Goal: Task Accomplishment & Management: Manage account settings

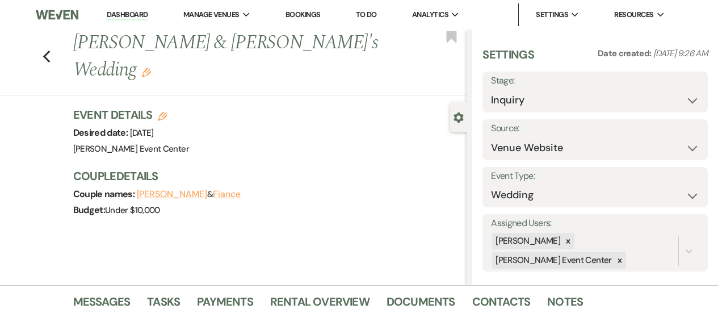
select select "5"
click at [51, 50] on icon "Previous" at bounding box center [47, 57] width 9 height 14
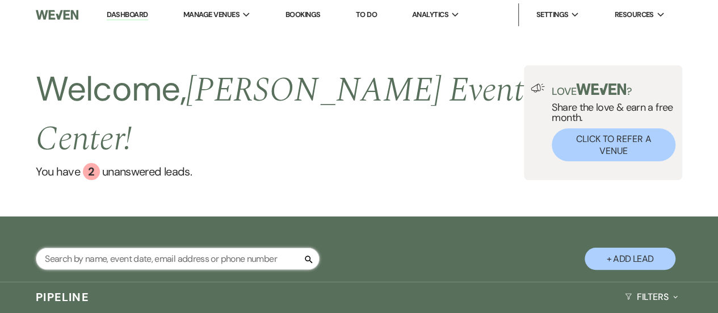
click at [208, 247] on input "text" at bounding box center [178, 258] width 284 height 22
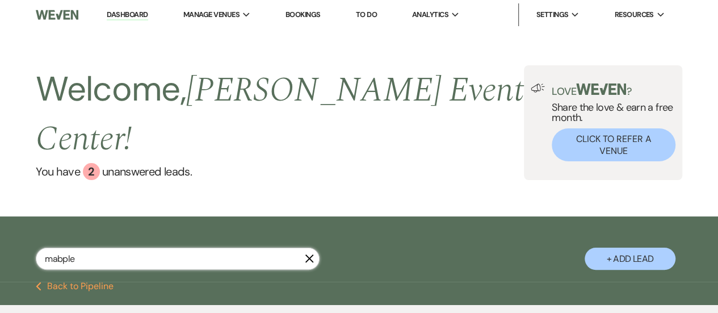
click at [115, 247] on input "mabple" at bounding box center [178, 258] width 284 height 22
click at [98, 247] on input "mapl" at bounding box center [178, 258] width 284 height 22
click at [94, 247] on input "mapl" at bounding box center [178, 258] width 284 height 22
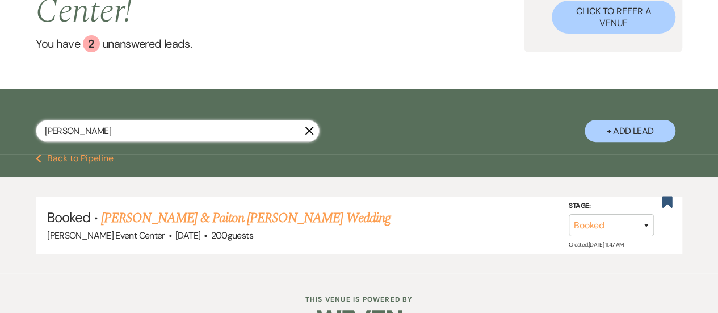
scroll to position [131, 0]
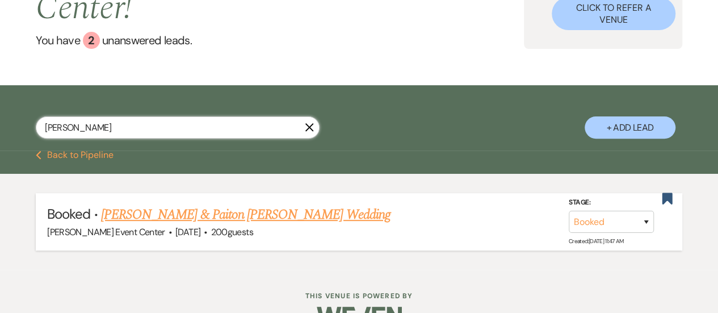
type input "[PERSON_NAME]"
click at [253, 204] on link "[PERSON_NAME] & Paiton [PERSON_NAME] Wedding" at bounding box center [246, 214] width 290 height 20
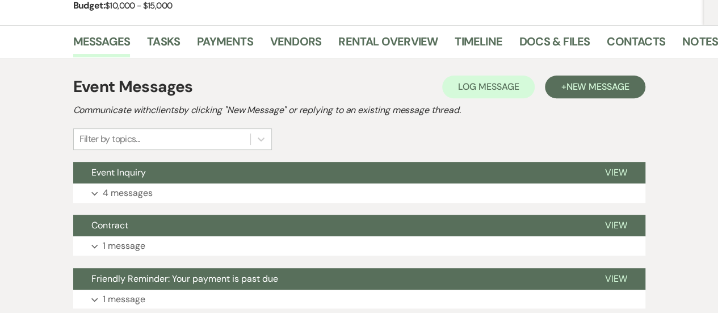
scroll to position [173, 0]
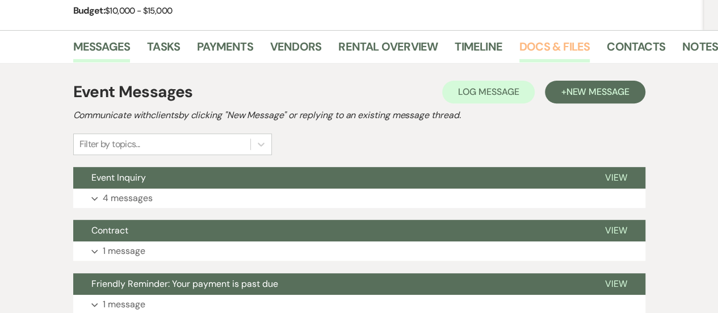
click at [519, 47] on link "Docs & Files" at bounding box center [554, 49] width 70 height 25
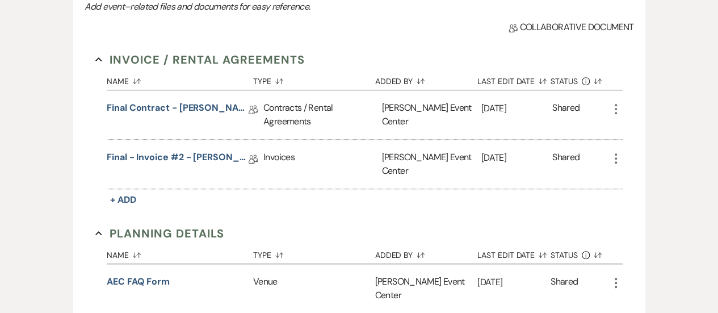
scroll to position [296, 0]
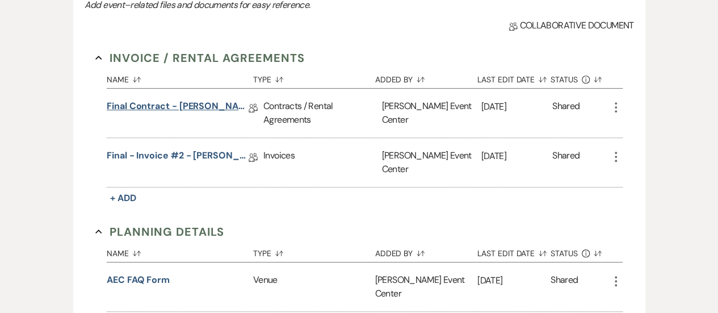
click at [204, 106] on link "Final Contract - [PERSON_NAME] & Paiton [PERSON_NAME] Wedding - Platinum - [DAT…" at bounding box center [178, 108] width 142 height 18
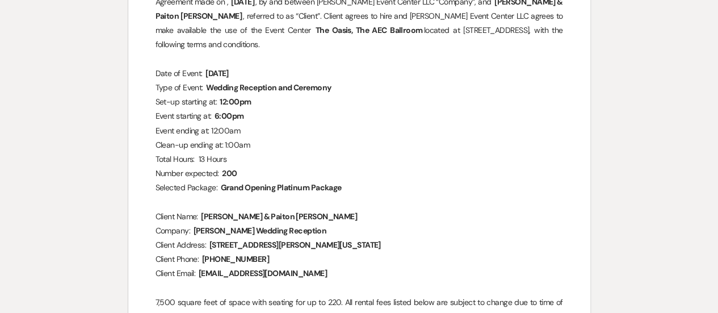
scroll to position [74, 0]
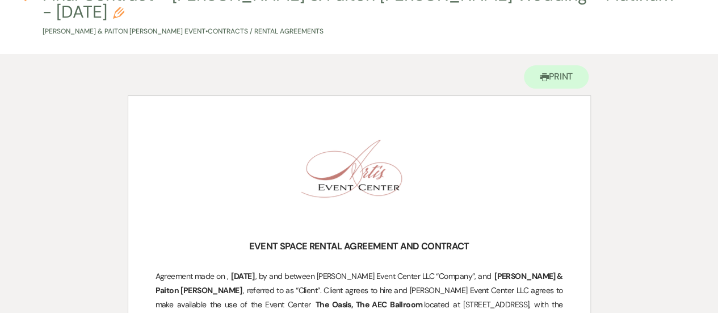
scroll to position [296, 0]
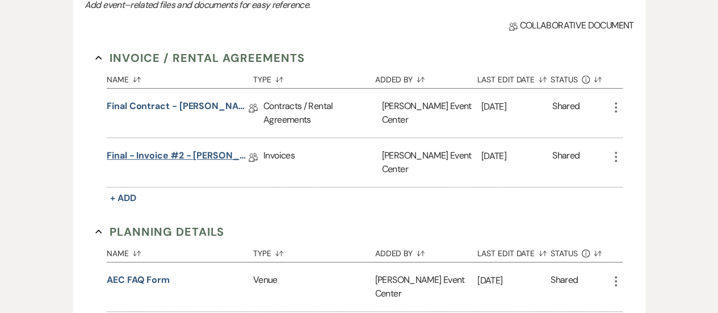
click at [191, 154] on link "Final - Invoice #2 - [PERSON_NAME] Wedding - Platinum Package - [DATE]" at bounding box center [178, 158] width 142 height 18
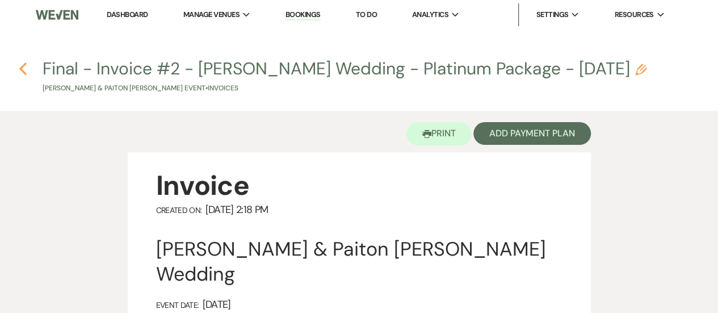
click at [23, 66] on use "button" at bounding box center [22, 68] width 7 height 12
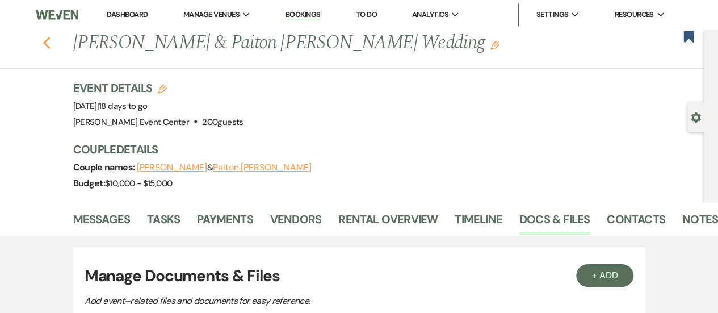
click at [49, 44] on use "button" at bounding box center [46, 43] width 7 height 12
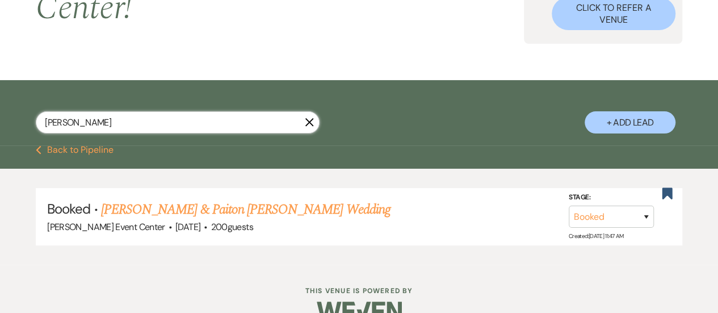
drag, startPoint x: 98, startPoint y: 100, endPoint x: 18, endPoint y: 99, distance: 79.5
click at [18, 99] on div "[PERSON_NAME] X + Add Lead" at bounding box center [359, 114] width 718 height 57
type input "e"
type input "feb"
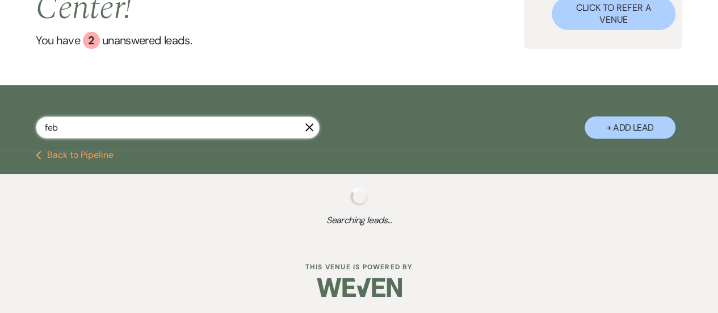
scroll to position [131, 0]
select select "8"
select select "4"
select select "2"
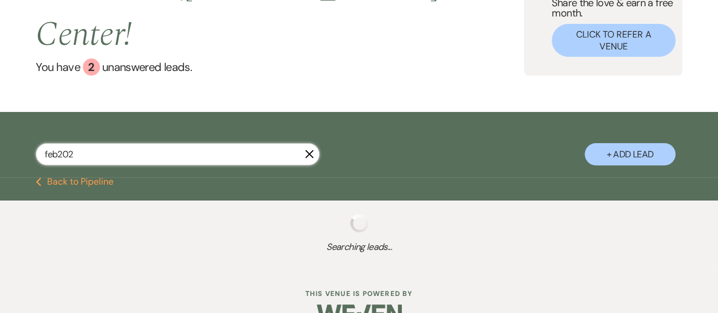
scroll to position [102, 0]
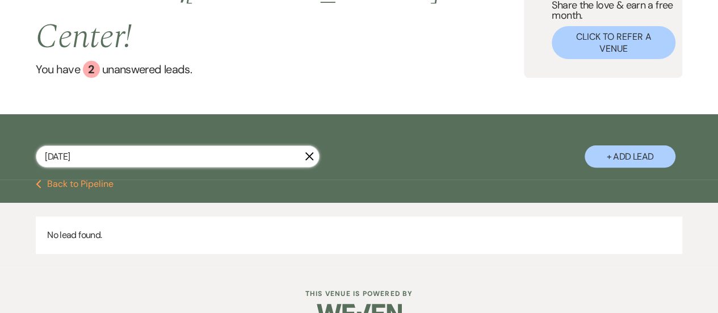
click at [57, 145] on input "[DATE]" at bounding box center [178, 156] width 284 height 22
type input "[DATE]"
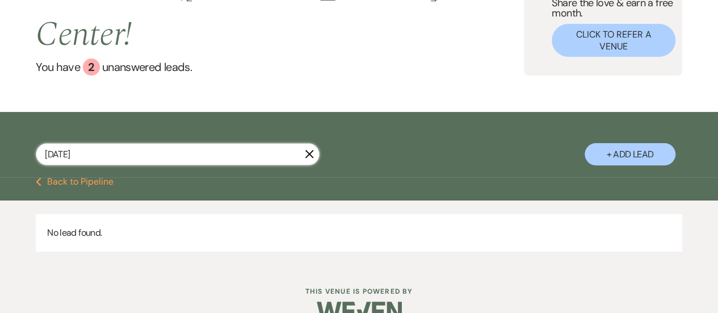
scroll to position [102, 0]
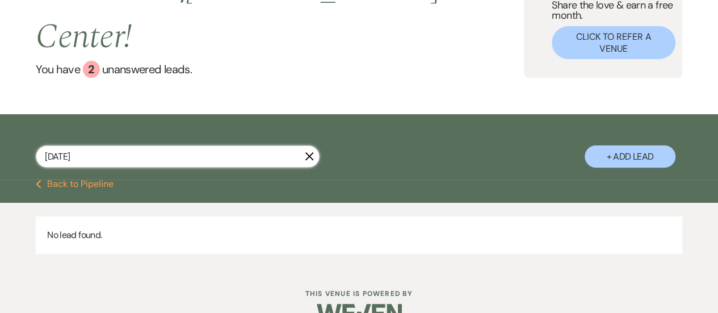
drag, startPoint x: 89, startPoint y: 132, endPoint x: 28, endPoint y: 124, distance: 60.7
click at [28, 124] on div "[DATE] X + Add Lead" at bounding box center [359, 148] width 718 height 57
type input "fe"
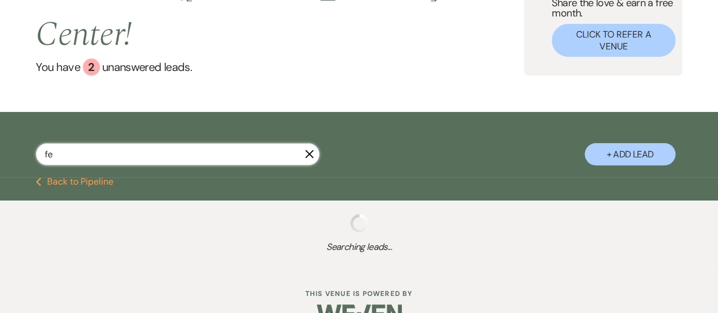
select select "2"
select select "8"
select select "4"
select select "2"
select select "4"
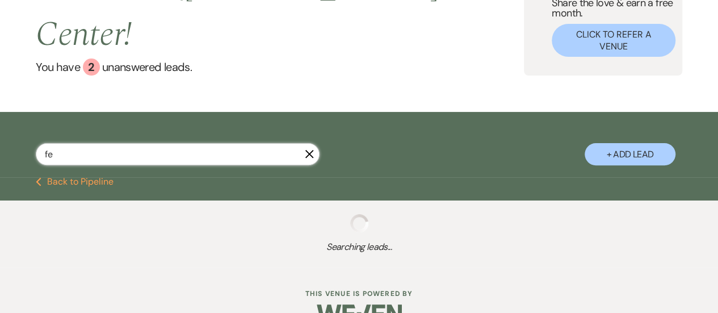
select select "8"
select select "7"
select select "8"
select select "7"
select select "8"
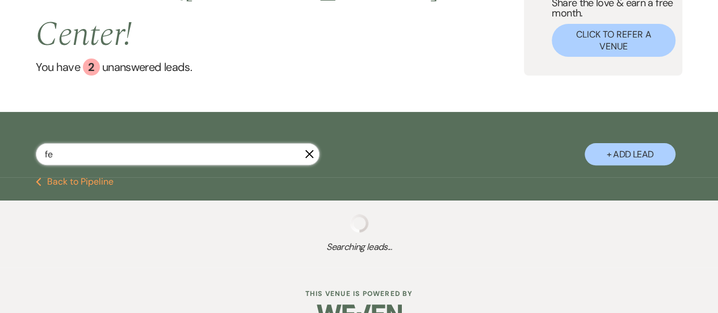
select select "8"
select select "10"
select select "8"
select select "6"
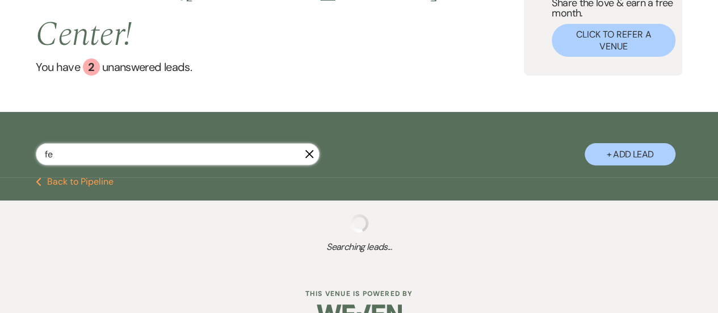
select select "8"
select select "1"
select select "8"
select select "11"
select select "8"
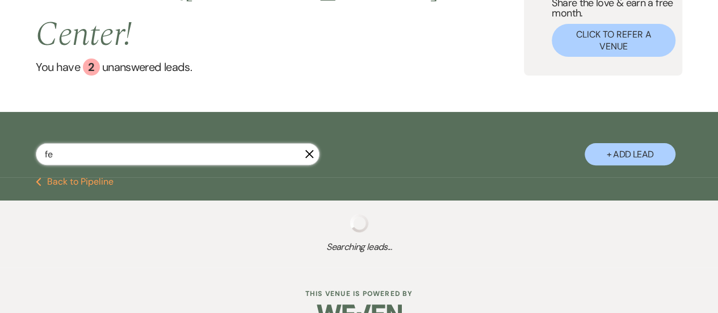
select select "6"
select select "8"
select select "1"
select select "8"
select select "4"
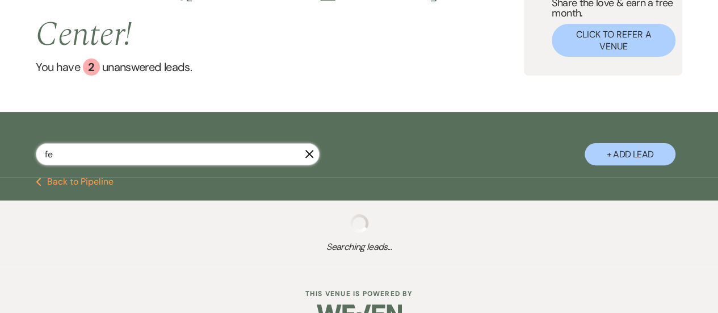
select select "8"
select select "6"
select select "8"
select select "1"
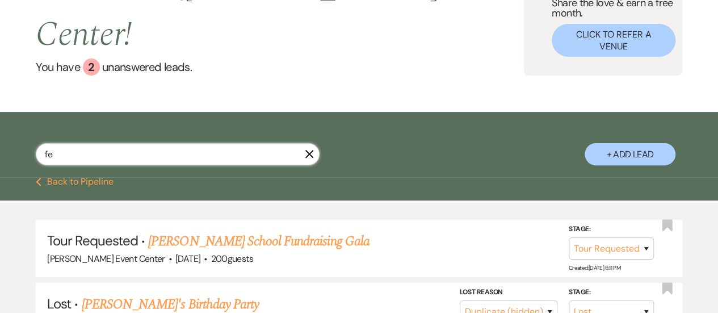
scroll to position [131, 0]
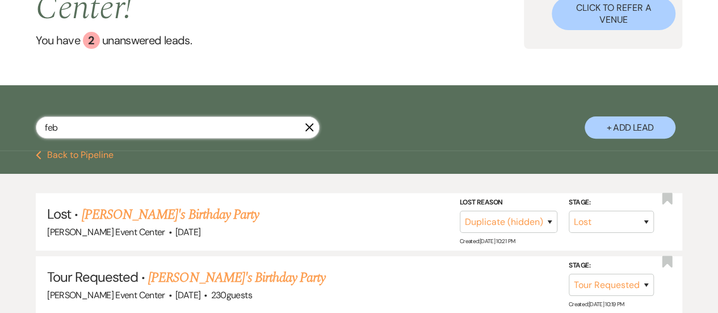
scroll to position [7, 0]
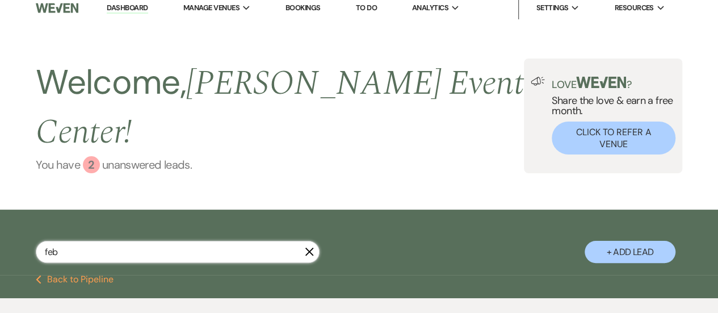
type input "feb"
click at [139, 156] on link "You have 2 unanswered lead s ." at bounding box center [280, 164] width 488 height 17
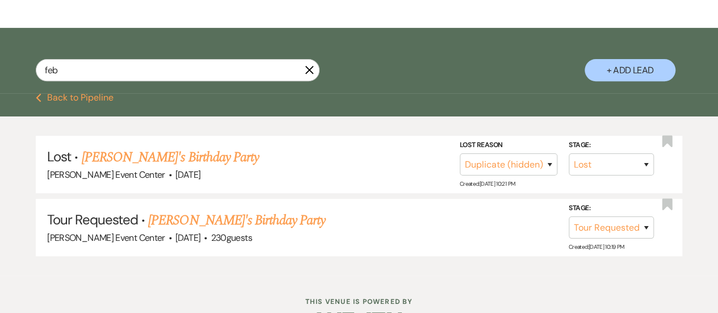
click at [89, 93] on button "Previous Back to Pipeline" at bounding box center [75, 97] width 78 height 9
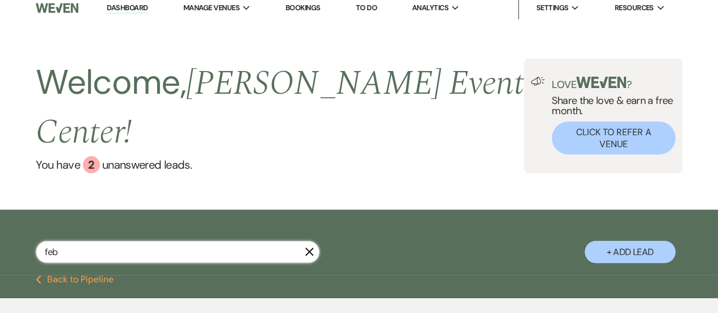
drag, startPoint x: 69, startPoint y: 225, endPoint x: 27, endPoint y: 217, distance: 43.3
click at [27, 217] on div "feb X + Add Lead" at bounding box center [359, 243] width 718 height 57
click at [73, 275] on button "Previous Back to Pipeline" at bounding box center [75, 279] width 78 height 9
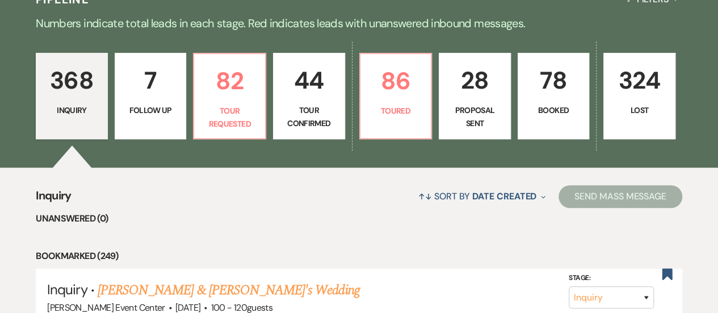
scroll to position [329, 0]
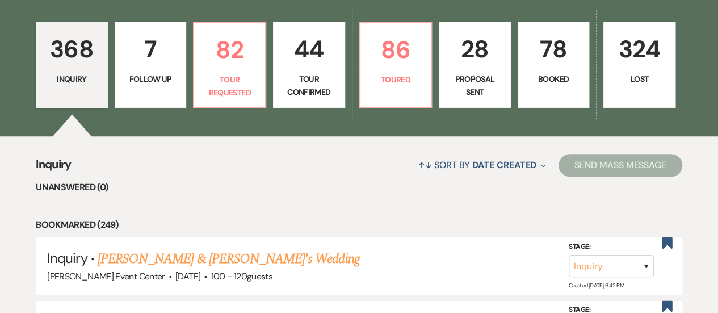
click at [82, 66] on link "368 Inquiry" at bounding box center [72, 65] width 72 height 86
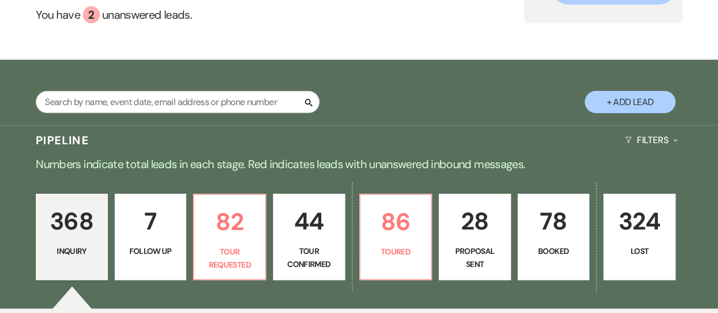
scroll to position [94, 0]
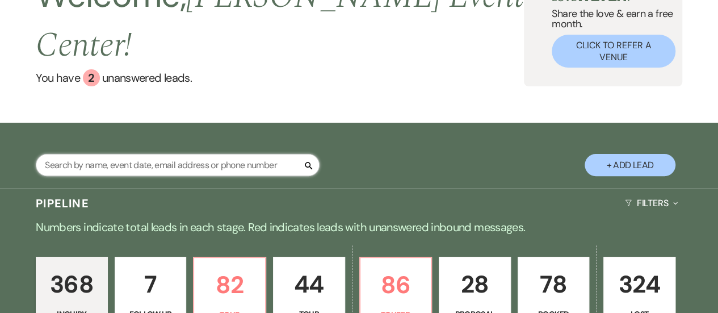
click at [209, 154] on input "text" at bounding box center [178, 165] width 284 height 22
type input "feb"
select select "8"
select select "4"
select select "2"
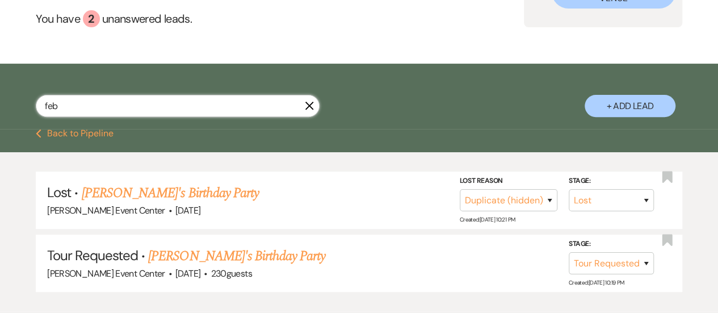
scroll to position [156, 0]
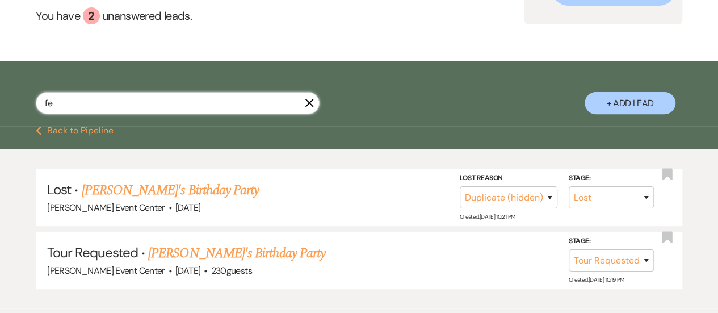
type input "f"
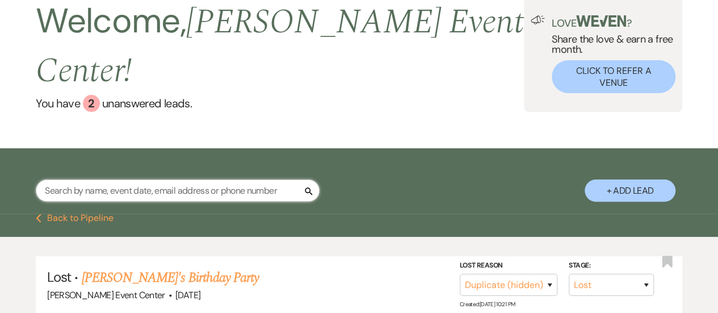
scroll to position [61, 0]
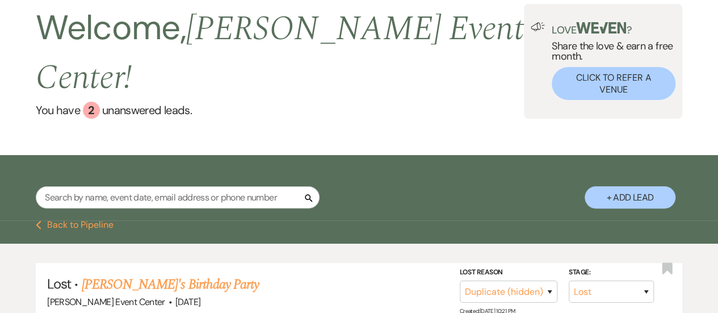
click at [60, 220] on button "Previous Back to Pipeline" at bounding box center [75, 224] width 78 height 9
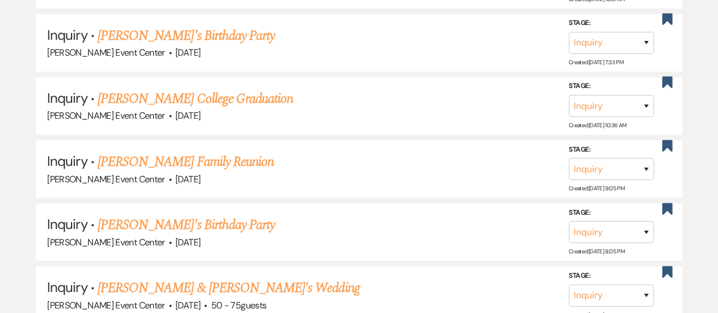
scroll to position [4433, 0]
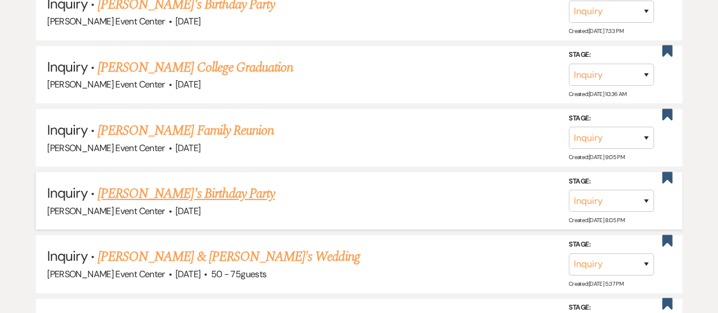
click at [152, 183] on link "[PERSON_NAME]'s Birthday Party" at bounding box center [186, 193] width 177 height 20
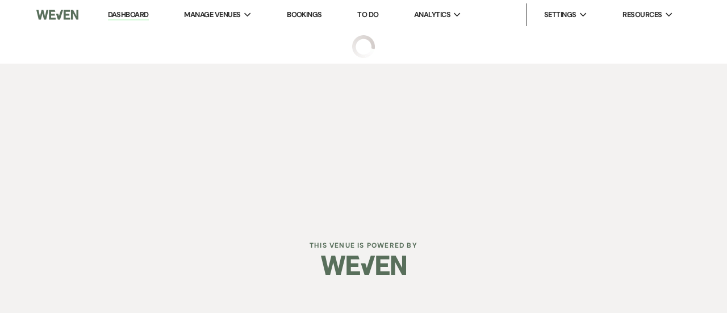
select select "5"
select select "4"
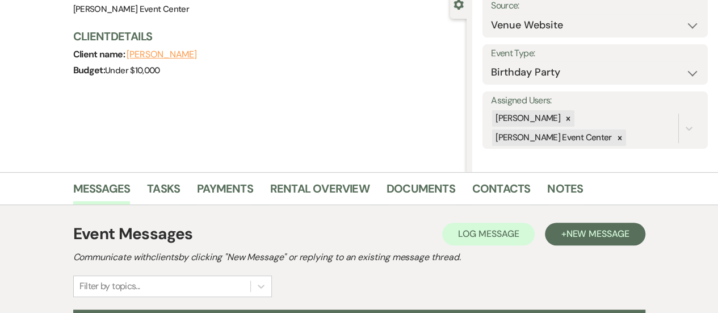
scroll to position [209, 0]
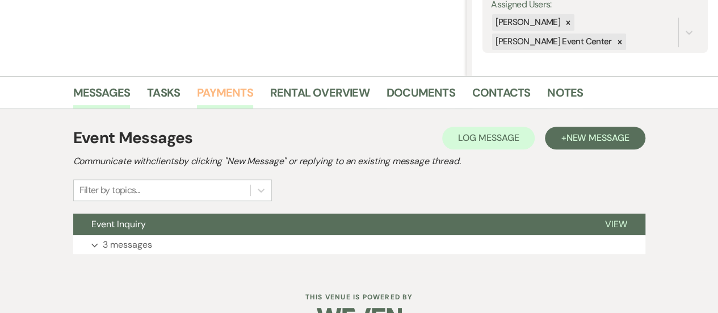
click at [207, 95] on link "Payments" at bounding box center [225, 95] width 56 height 25
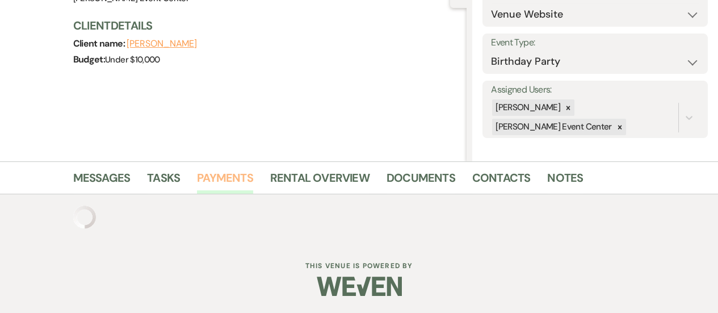
scroll to position [181, 0]
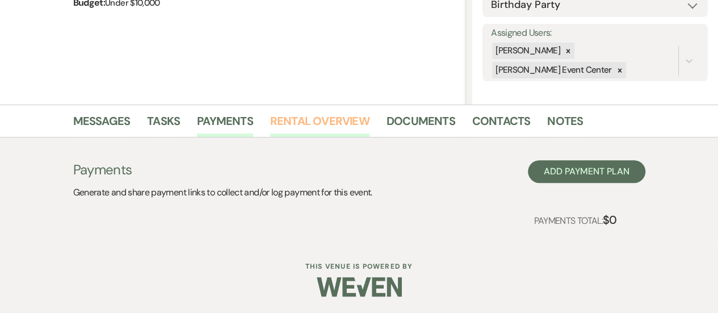
click at [308, 115] on link "Rental Overview" at bounding box center [319, 124] width 99 height 25
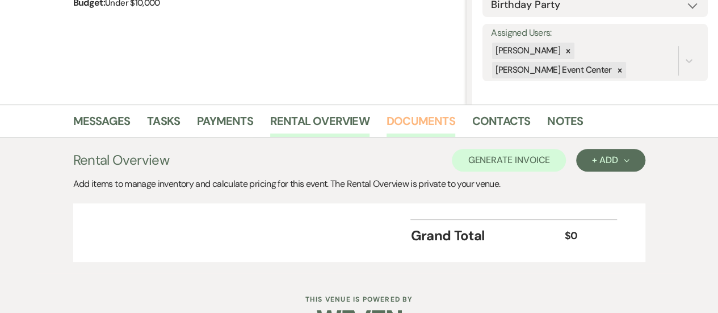
click at [404, 120] on link "Documents" at bounding box center [421, 124] width 69 height 25
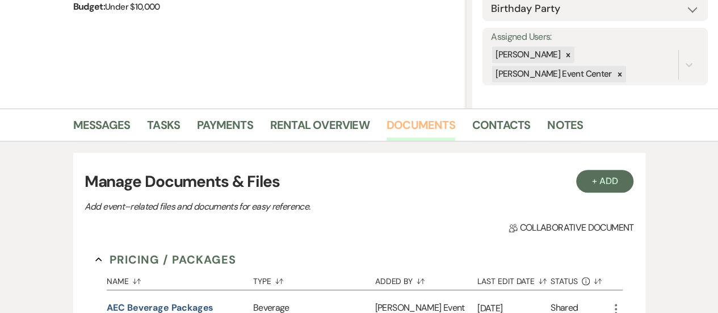
scroll to position [165, 0]
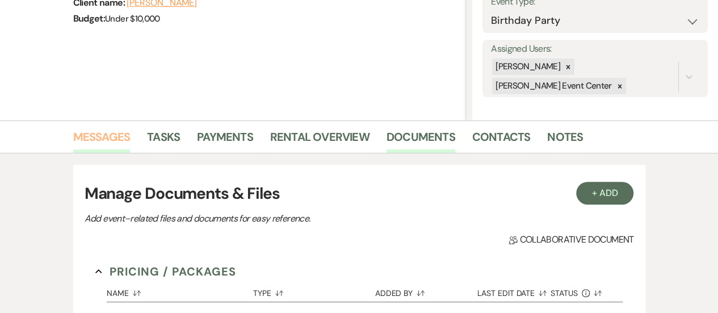
click at [109, 129] on link "Messages" at bounding box center [101, 140] width 57 height 25
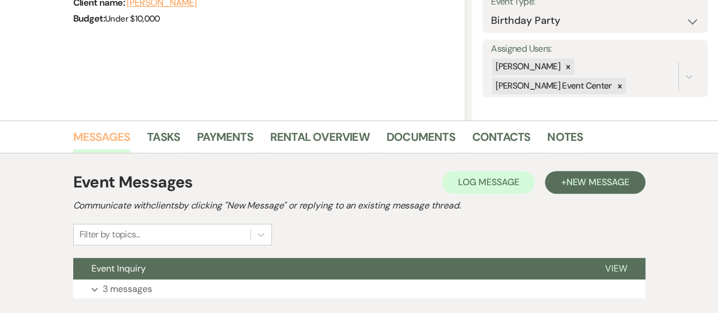
scroll to position [240, 0]
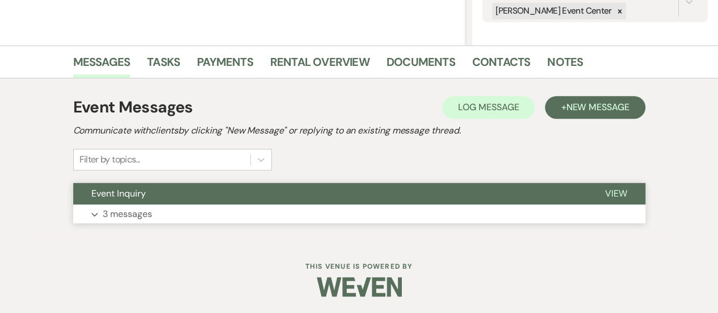
click at [252, 200] on button "Event Inquiry" at bounding box center [330, 194] width 514 height 22
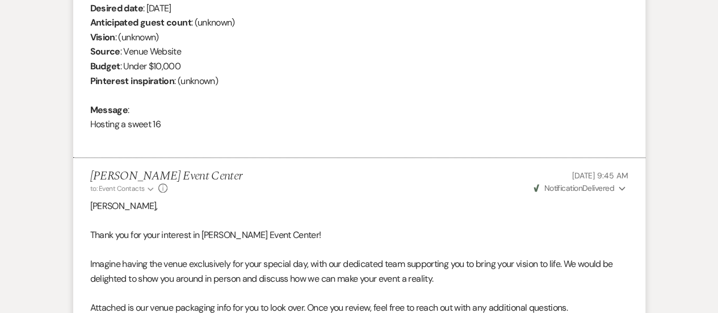
scroll to position [144, 0]
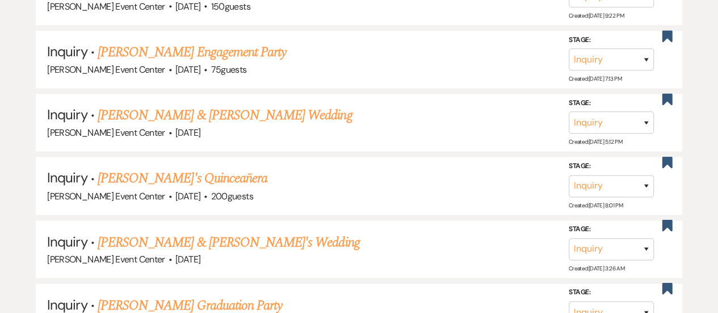
scroll to position [5170, 0]
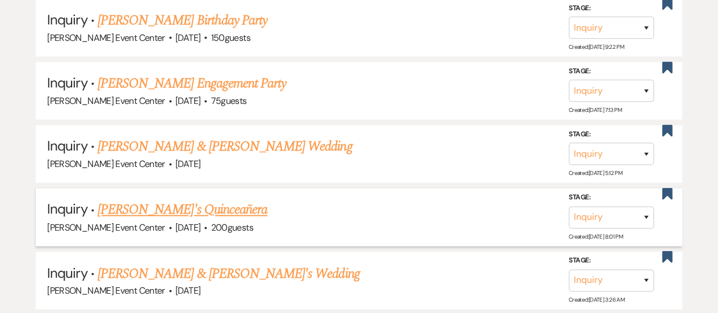
click at [146, 199] on link "[PERSON_NAME]'s Quinceañera" at bounding box center [183, 209] width 170 height 20
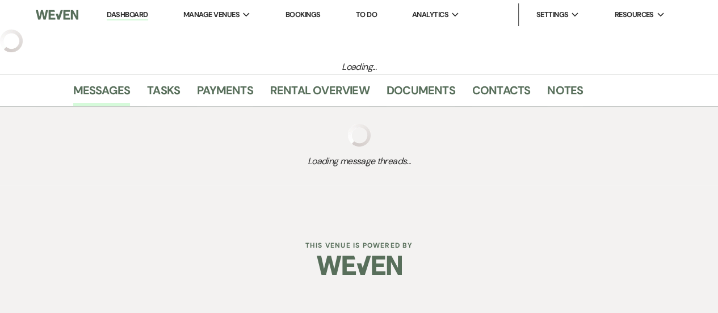
select select "5"
select select "15"
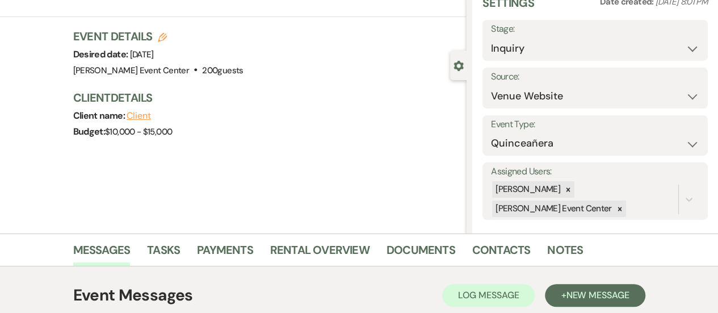
scroll to position [61, 0]
